Goal: Transaction & Acquisition: Purchase product/service

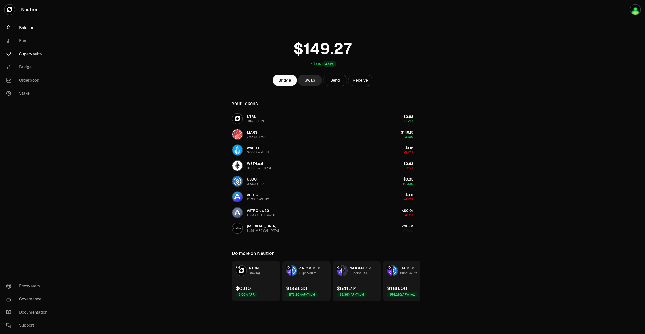
click at [27, 52] on link "Supervaults" at bounding box center [28, 53] width 52 height 13
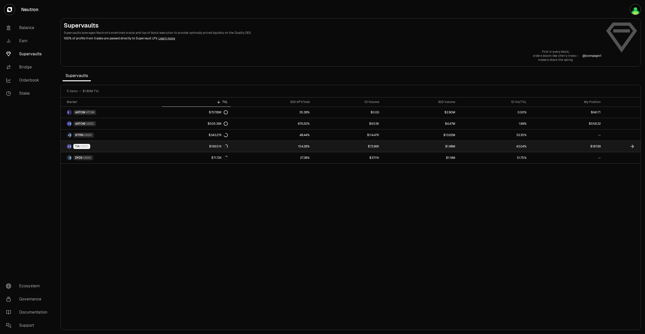
click at [578, 145] on link "$187.99" at bounding box center [567, 146] width 74 height 11
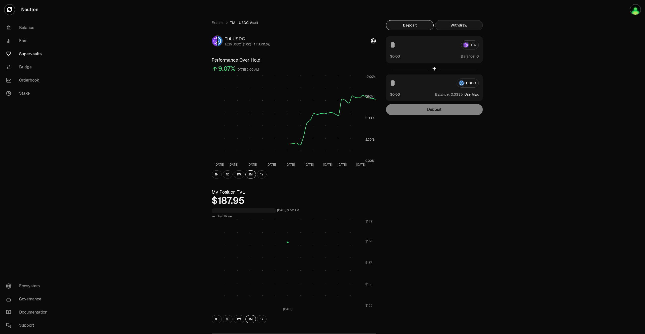
click at [469, 24] on button "Withdraw" at bounding box center [459, 25] width 48 height 10
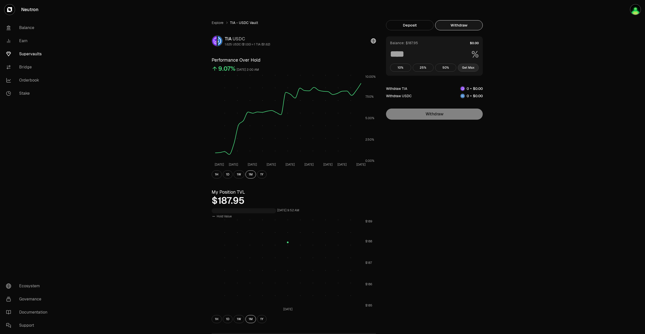
click at [470, 68] on button "Get Max" at bounding box center [468, 68] width 21 height 8
type input "***"
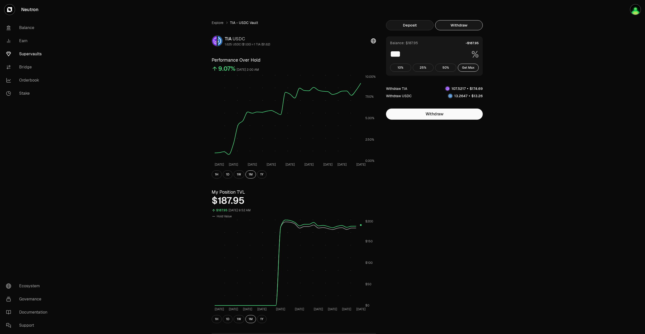
click at [413, 24] on button "Deposit" at bounding box center [410, 25] width 48 height 10
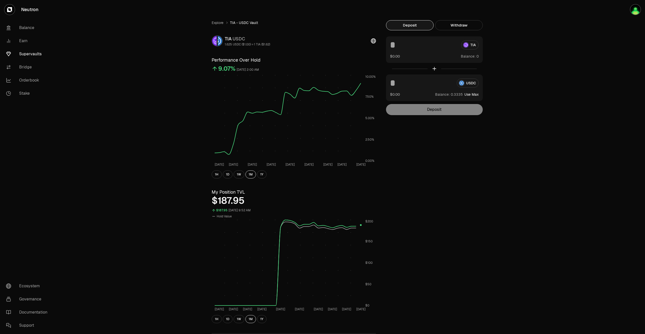
click at [532, 77] on div "Explore TIA - USDC Vault TIA USDC 1.625 USDC ($1.00) = 1 TIA ($1.62) Performanc…" at bounding box center [350, 235] width 589 height 471
click at [531, 105] on div "Explore TIA - USDC Vault TIA USDC 1.625 USDC ($1.00) = 1 TIA ($1.62) Performanc…" at bounding box center [350, 235] width 589 height 471
click at [474, 56] on button "Use Max" at bounding box center [472, 56] width 14 height 5
type input "***"
click at [240, 175] on button "1W" at bounding box center [239, 174] width 11 height 8
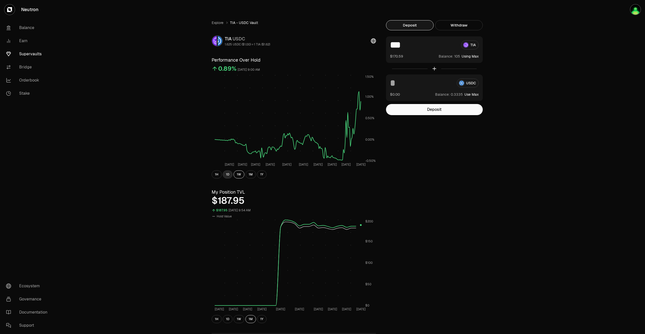
click at [229, 176] on button "1D" at bounding box center [228, 174] width 10 height 8
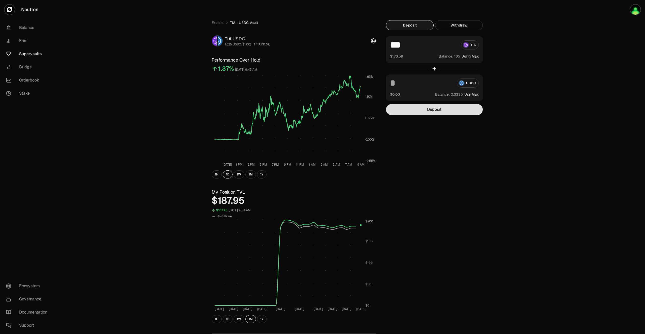
click at [453, 108] on button "Deposit" at bounding box center [434, 109] width 97 height 11
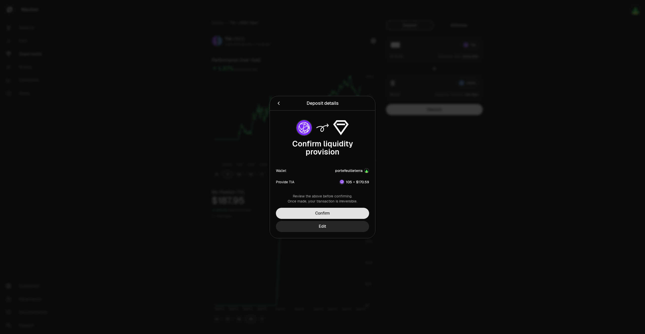
click at [329, 213] on button "Confirm" at bounding box center [322, 212] width 93 height 11
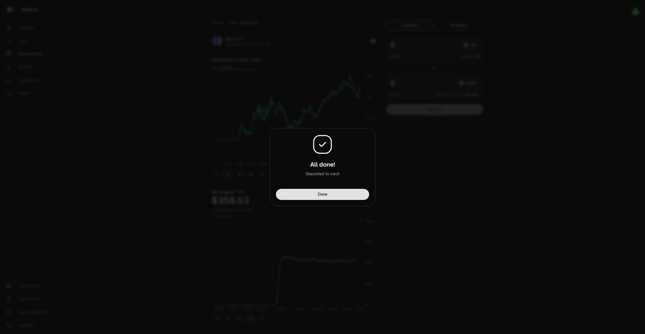
click at [320, 195] on button "Done" at bounding box center [322, 194] width 93 height 11
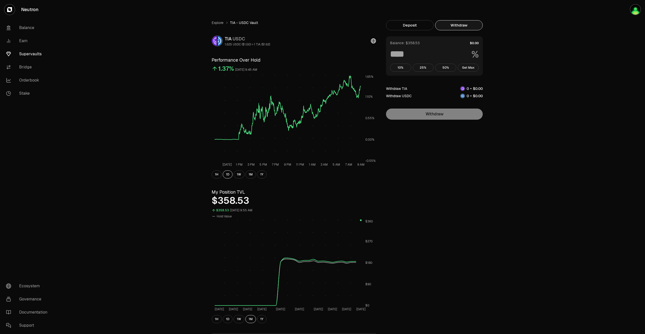
click at [463, 23] on button "Withdraw" at bounding box center [459, 25] width 48 height 10
click at [470, 66] on button "Get Max" at bounding box center [468, 68] width 21 height 8
type input "***"
click at [25, 52] on link "Supervaults" at bounding box center [28, 53] width 52 height 13
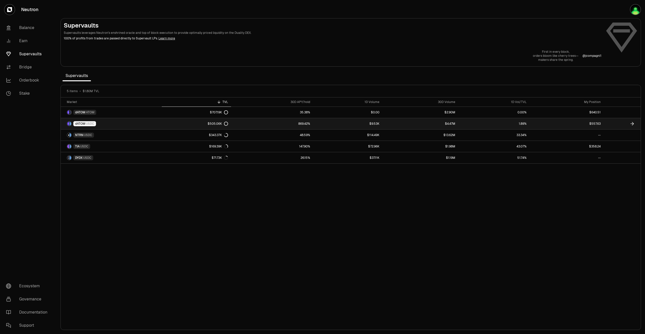
click at [633, 124] on icon at bounding box center [633, 123] width 2 height 3
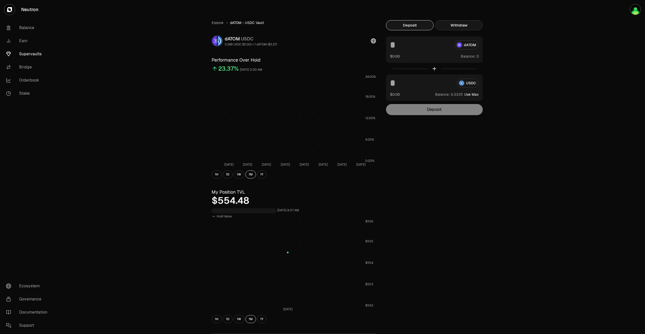
click at [461, 26] on button "Withdraw" at bounding box center [459, 25] width 48 height 10
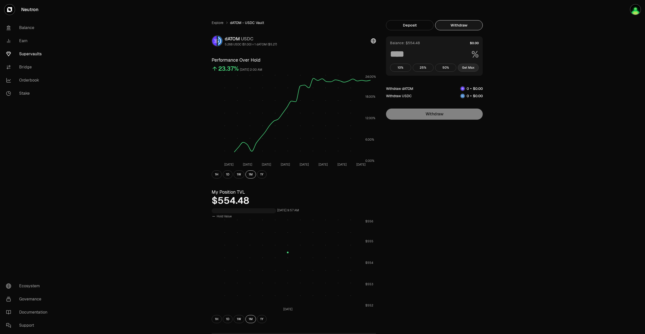
click at [474, 69] on button "Get Max" at bounding box center [468, 68] width 21 height 8
type input "***"
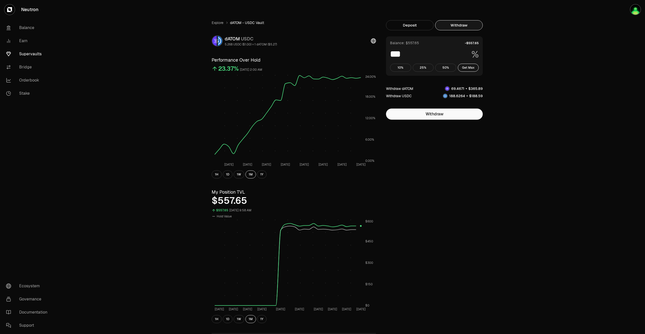
click at [30, 53] on link "Supervaults" at bounding box center [28, 53] width 52 height 13
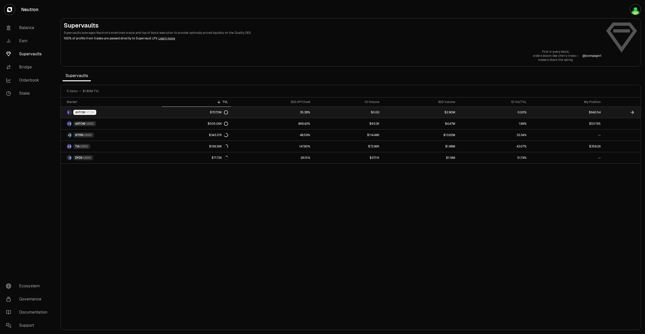
click at [632, 111] on icon at bounding box center [632, 112] width 5 height 5
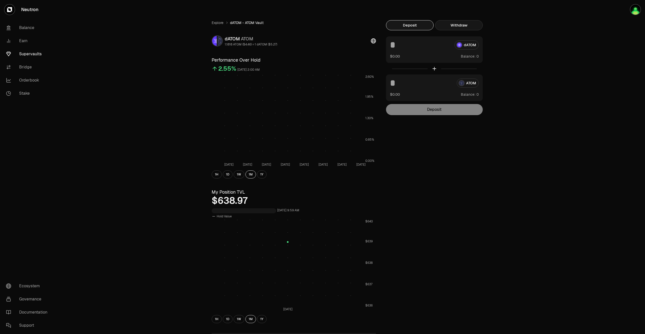
click at [466, 24] on button "Withdraw" at bounding box center [459, 25] width 48 height 10
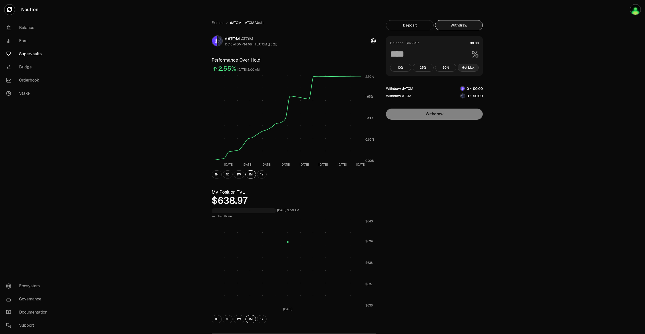
click at [470, 68] on button "Get Max" at bounding box center [468, 68] width 21 height 8
type input "***"
